Goal: Information Seeking & Learning: Learn about a topic

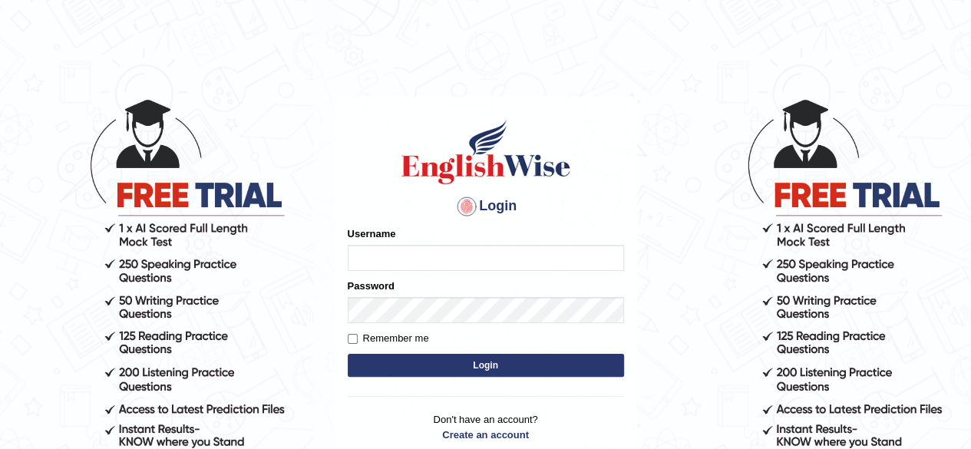
type input "abdulkhalid_parramatta"
click at [440, 368] on button "Login" at bounding box center [486, 365] width 276 height 23
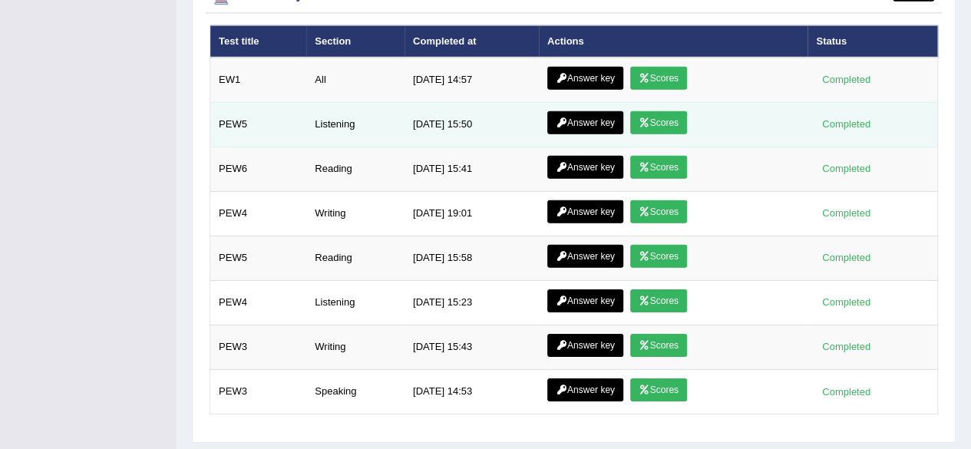
scroll to position [2286, 0]
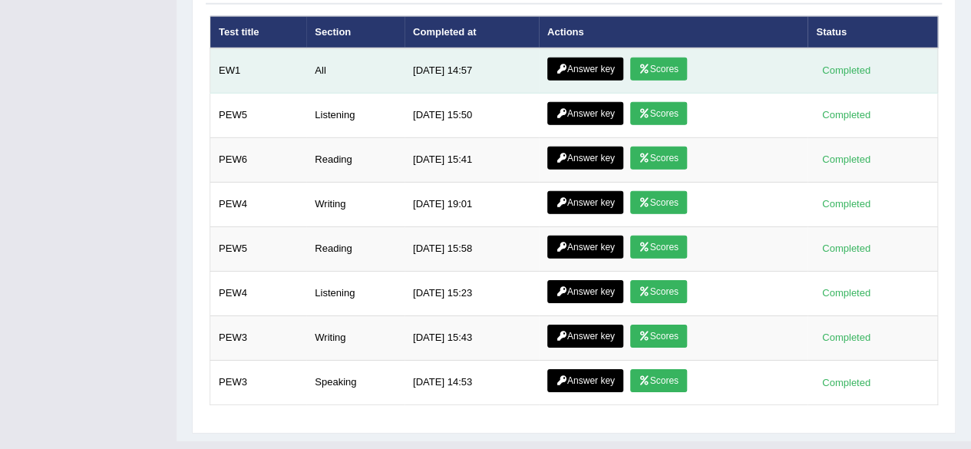
click at [504, 54] on td "[DATE] 14:57" at bounding box center [472, 70] width 134 height 45
click at [321, 48] on td "All" at bounding box center [355, 70] width 98 height 45
click at [227, 48] on td "EW1" at bounding box center [258, 70] width 97 height 45
click at [646, 58] on link "Scores" at bounding box center [658, 69] width 57 height 23
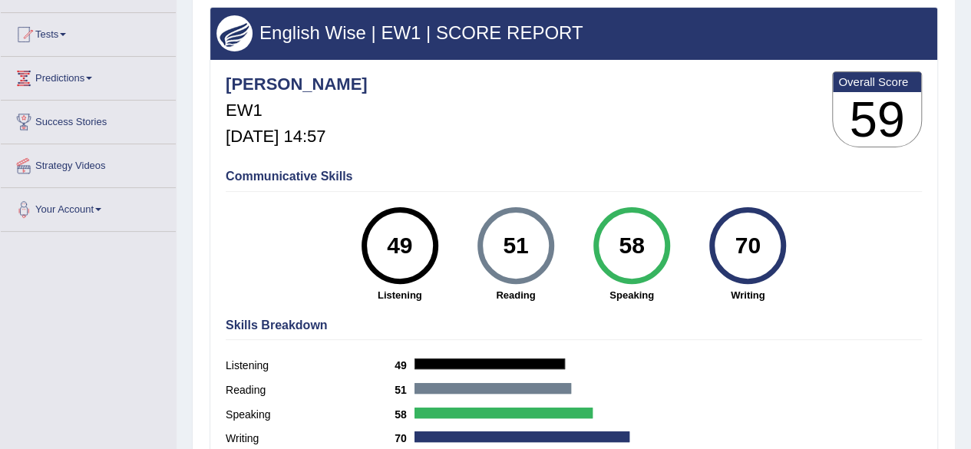
scroll to position [150, 0]
click at [65, 33] on span at bounding box center [63, 34] width 6 height 3
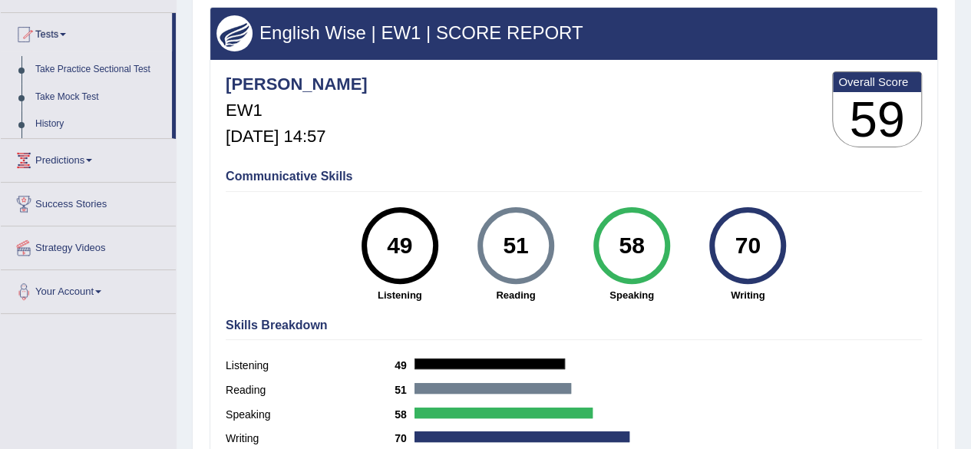
scroll to position [0, 0]
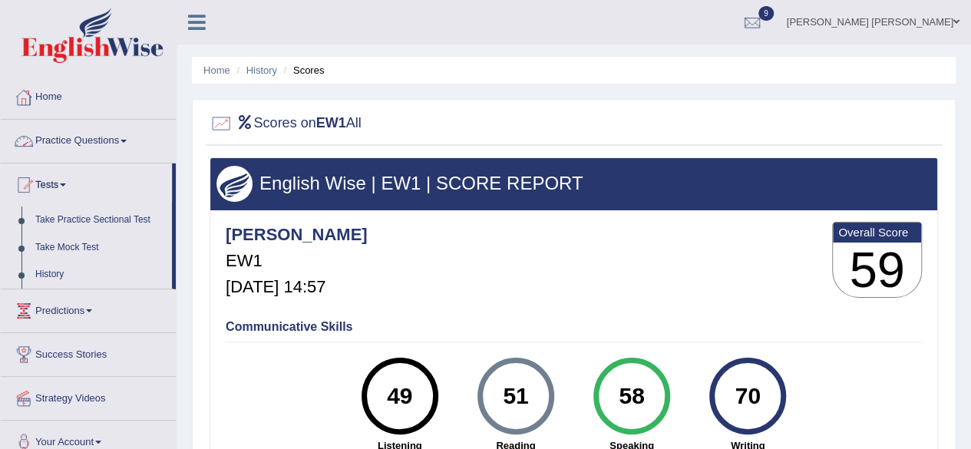
click at [49, 93] on link "Home" at bounding box center [88, 95] width 175 height 38
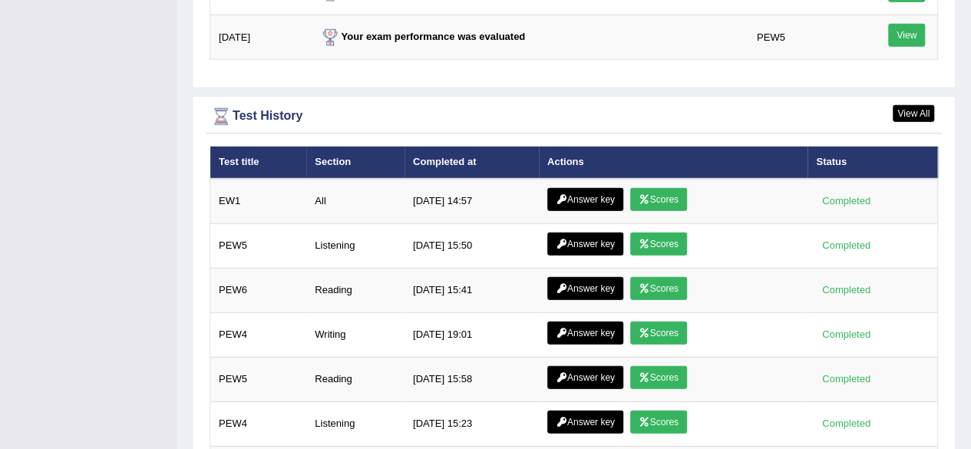
scroll to position [2188, 0]
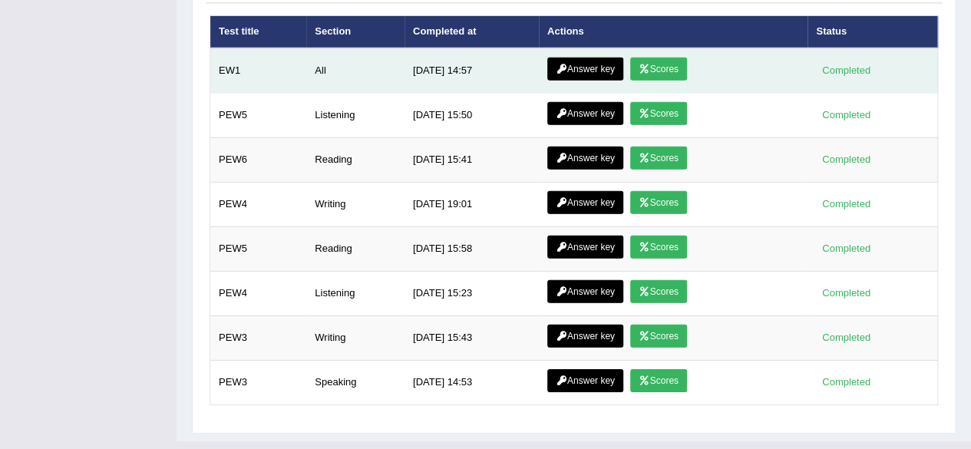
click at [575, 58] on link "Answer key" at bounding box center [585, 69] width 76 height 23
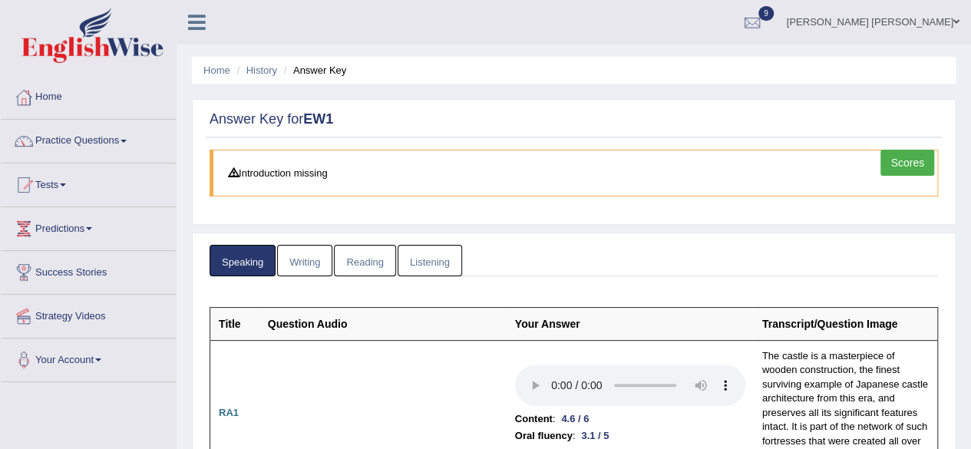
click at [302, 259] on link "Writing" at bounding box center [304, 260] width 55 height 31
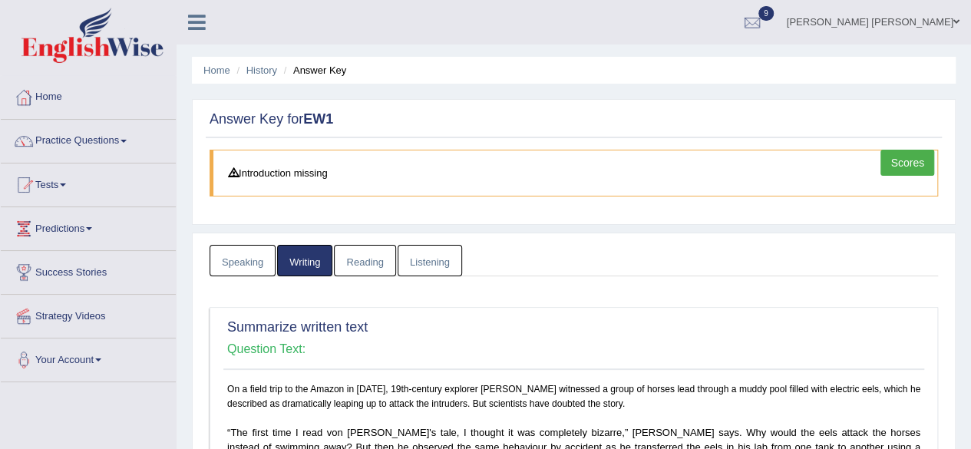
click at [362, 258] on link "Reading" at bounding box center [364, 260] width 61 height 31
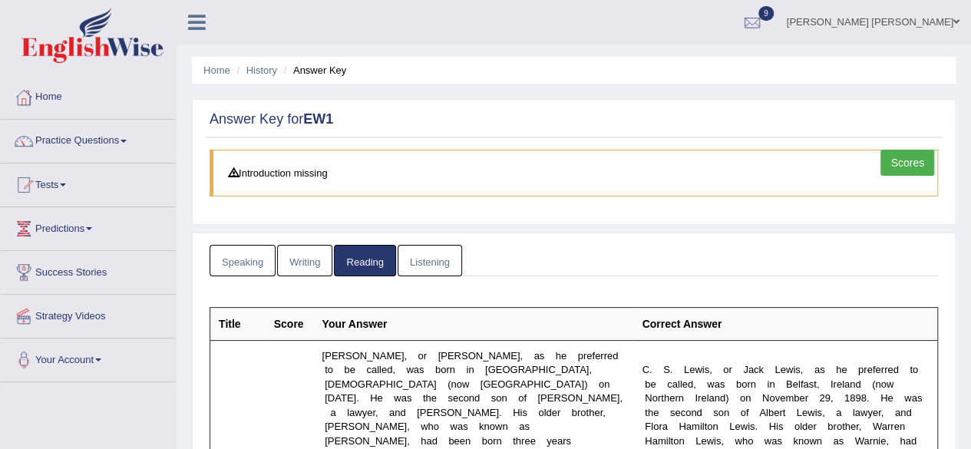
click at [263, 259] on link "Speaking" at bounding box center [243, 260] width 66 height 31
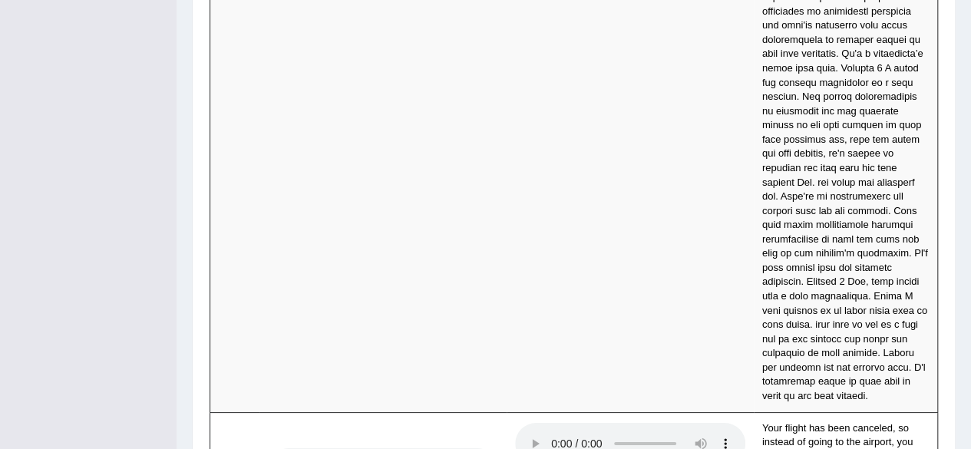
scroll to position [5889, 0]
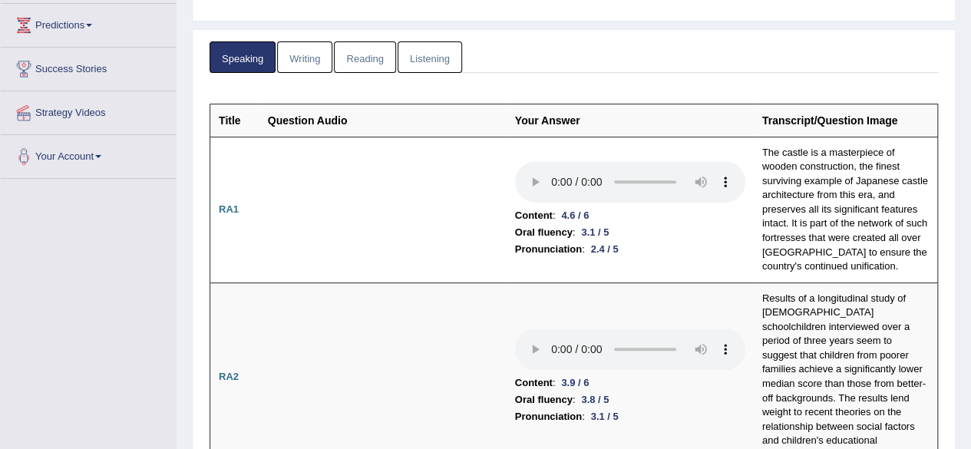
scroll to position [221, 0]
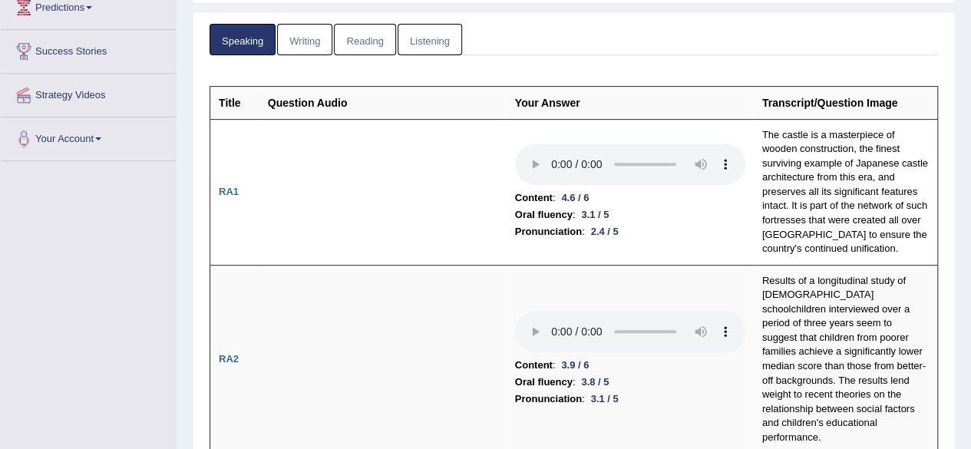
click at [376, 44] on link "Reading" at bounding box center [364, 39] width 61 height 31
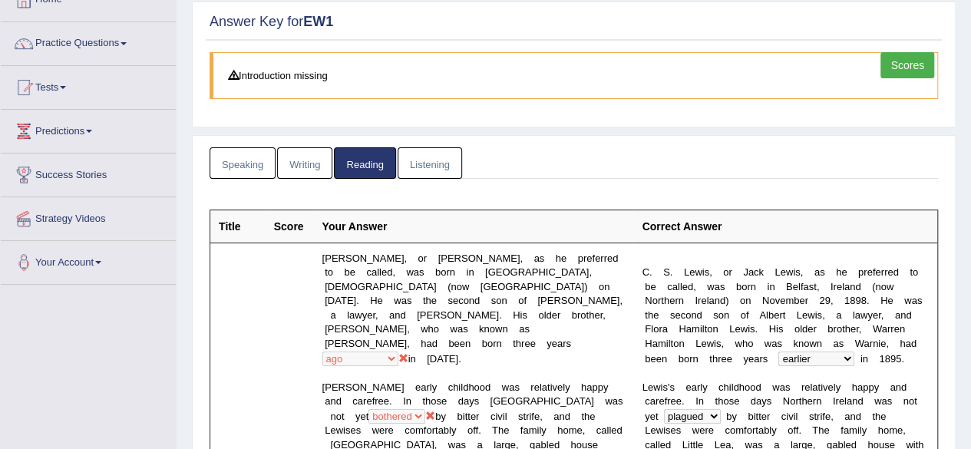
scroll to position [0, 0]
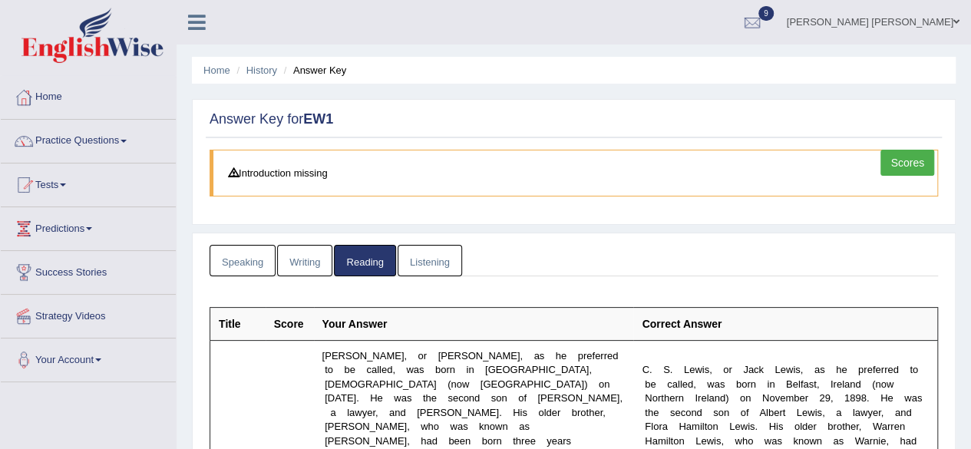
click at [436, 261] on link "Listening" at bounding box center [430, 260] width 64 height 31
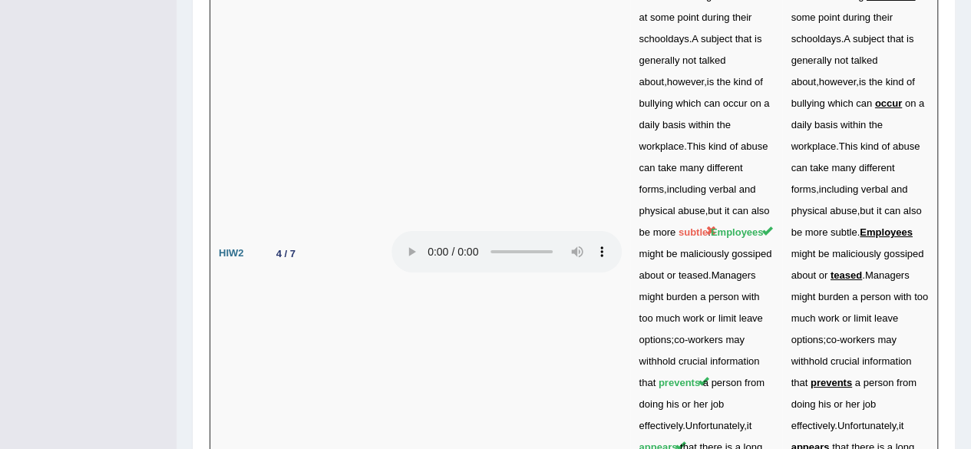
scroll to position [5637, 0]
